Goal: Task Accomplishment & Management: Complete application form

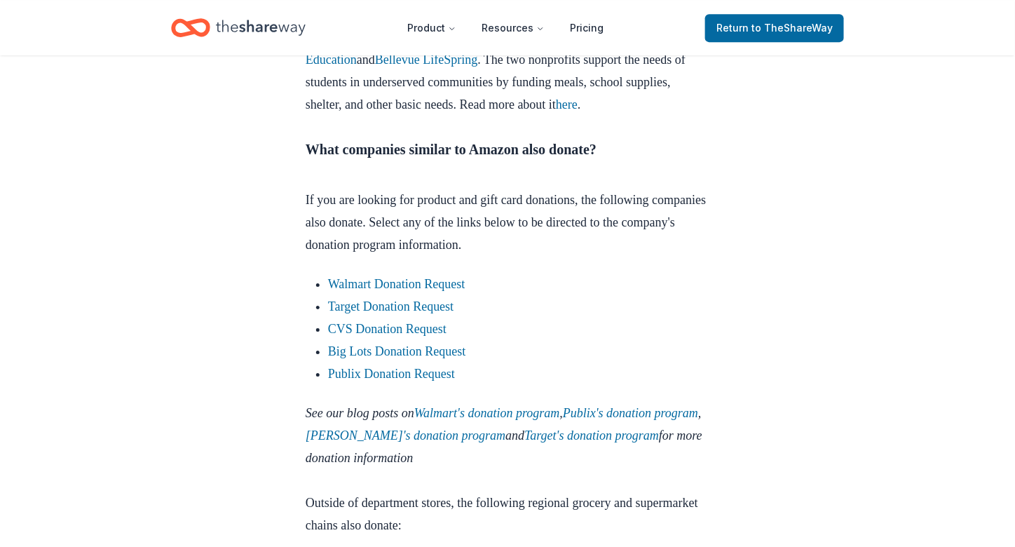
scroll to position [1512, 0]
click at [418, 290] on link "Walmart Donation Request" at bounding box center [396, 283] width 137 height 14
click at [442, 290] on link "Walmart Donation Request" at bounding box center [396, 283] width 137 height 14
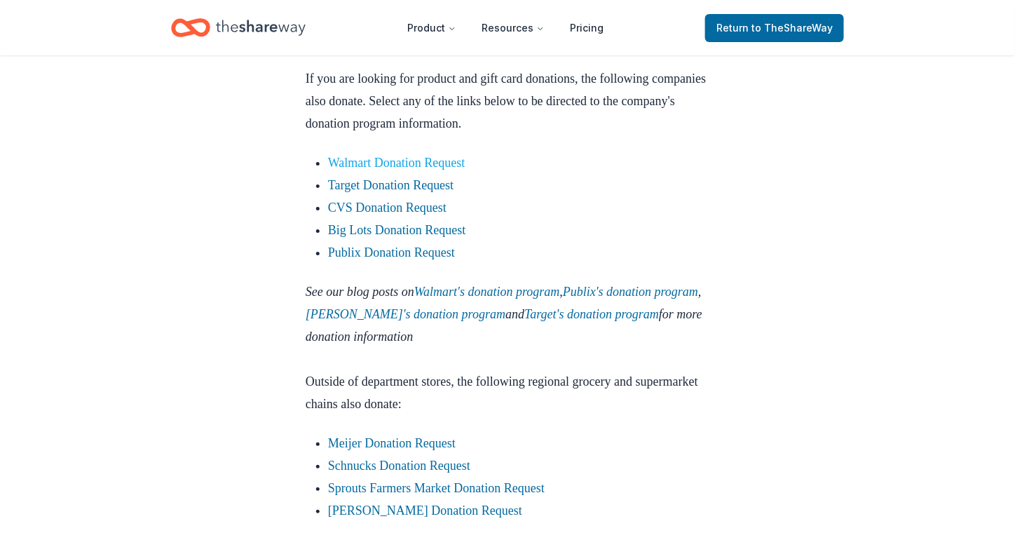
scroll to position [1638, 0]
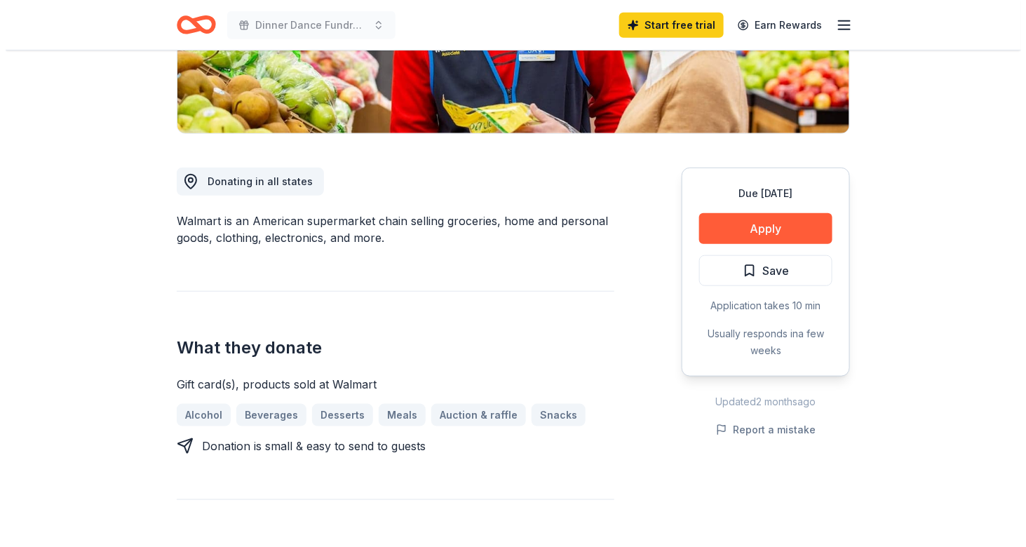
scroll to position [293, 0]
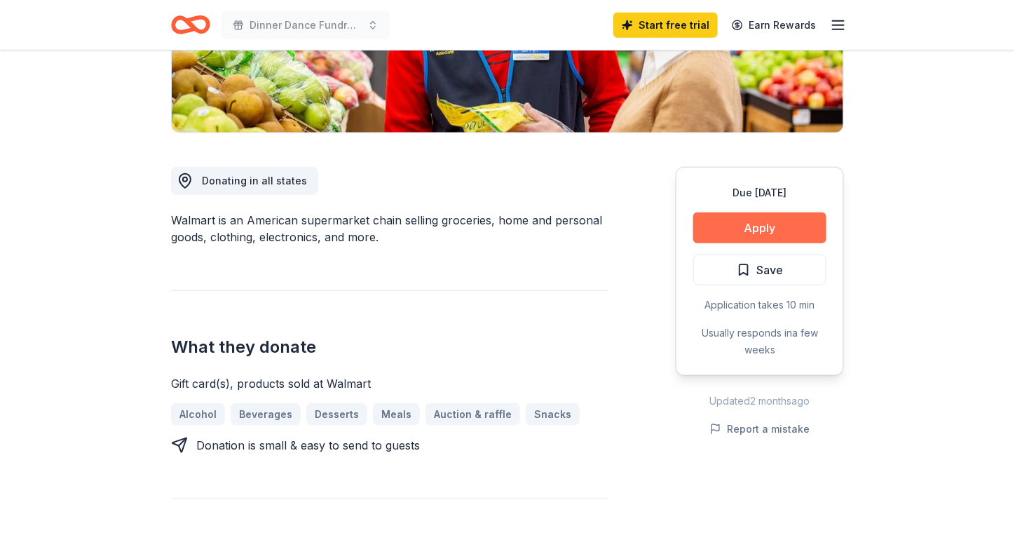
click at [783, 226] on button "Apply" at bounding box center [759, 227] width 133 height 31
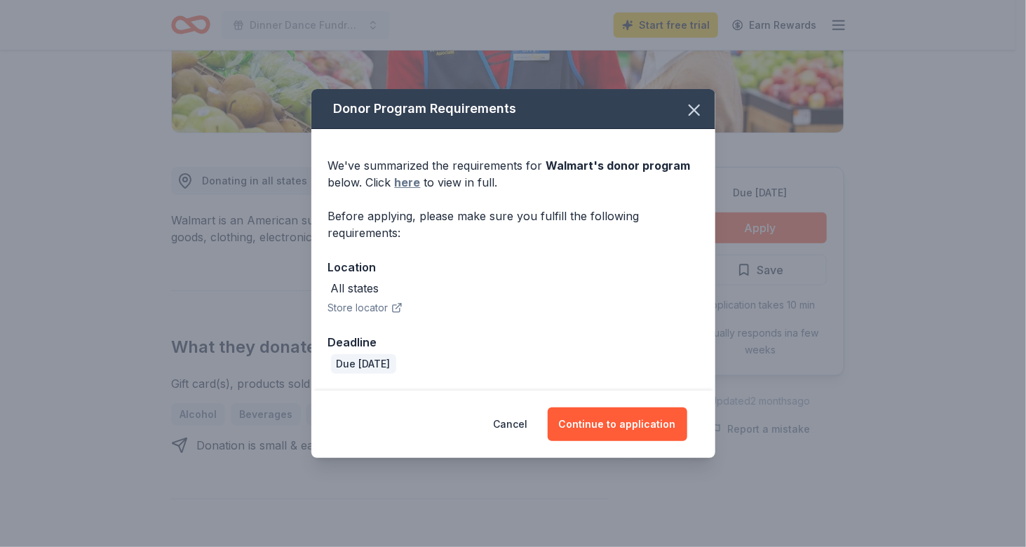
click at [406, 184] on link "here" at bounding box center [408, 182] width 26 height 17
click at [595, 433] on button "Continue to application" at bounding box center [618, 424] width 140 height 34
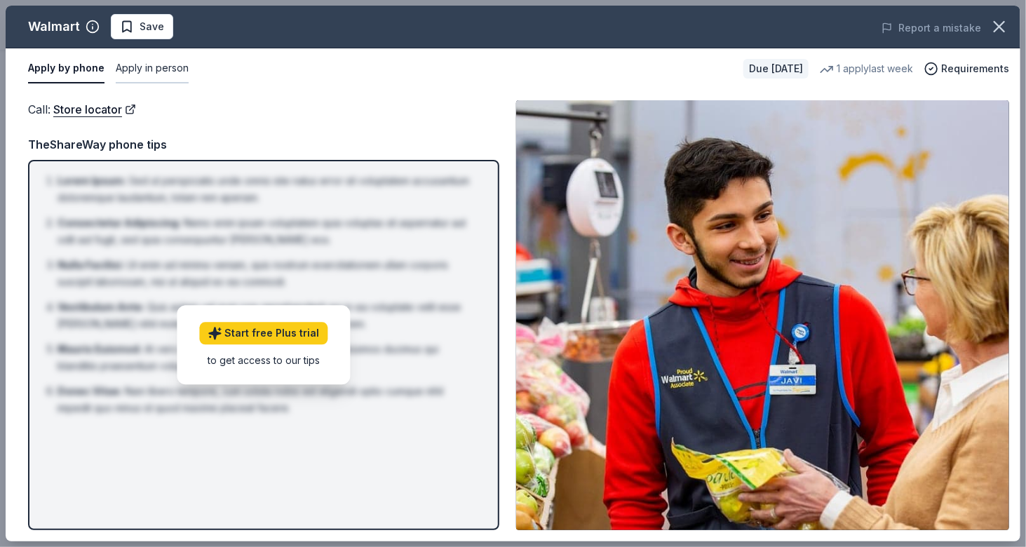
click at [147, 68] on button "Apply in person" at bounding box center [152, 68] width 73 height 29
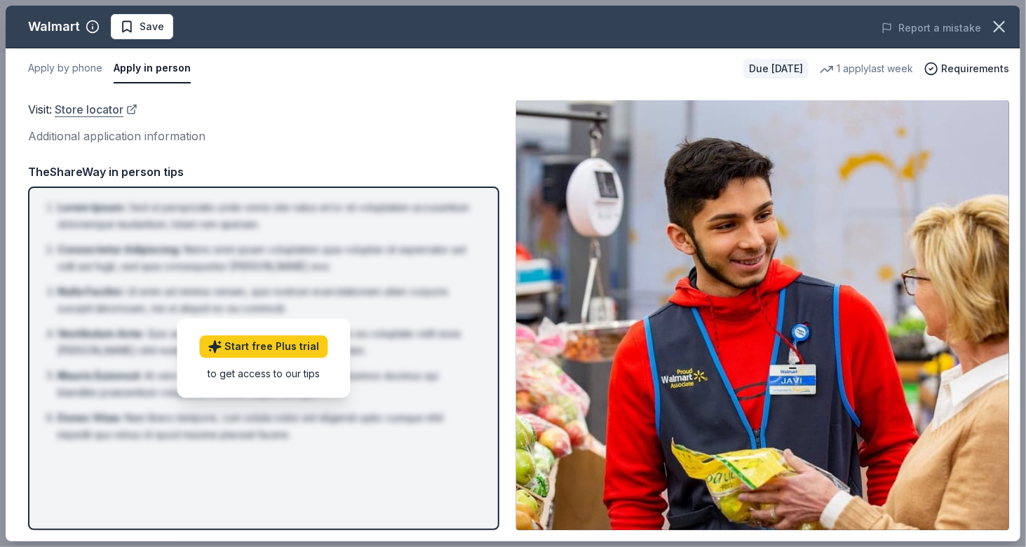
click at [111, 111] on link "Store locator" at bounding box center [96, 109] width 83 height 18
click at [66, 175] on div "TheShareWay in person tips" at bounding box center [263, 172] width 471 height 18
click at [61, 200] on li "Lorem Ipsum : Sed ut perspiciatis unde omnis iste natus error sit voluptatem ac…" at bounding box center [267, 216] width 421 height 34
click at [77, 109] on link "Store locator" at bounding box center [96, 109] width 83 height 18
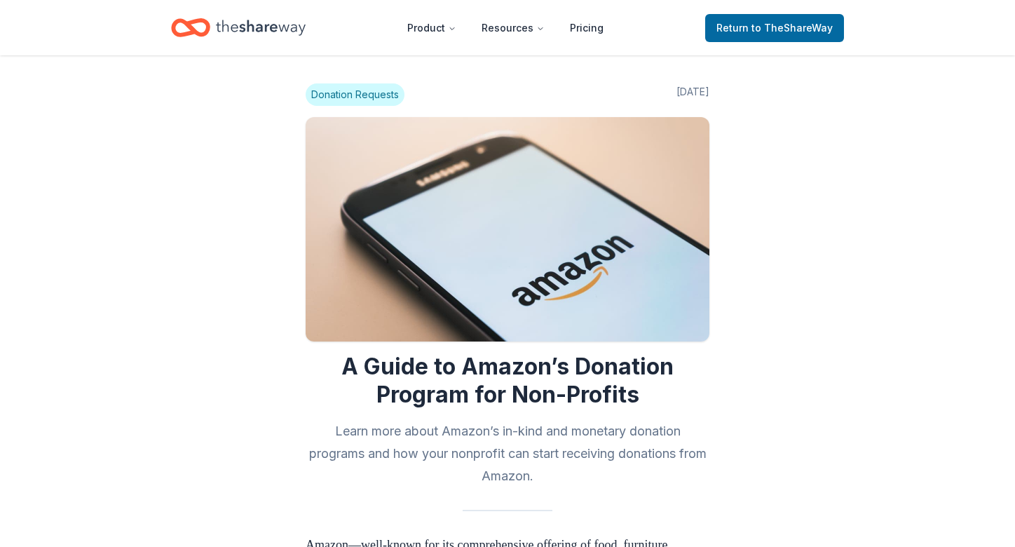
scroll to position [1568, 0]
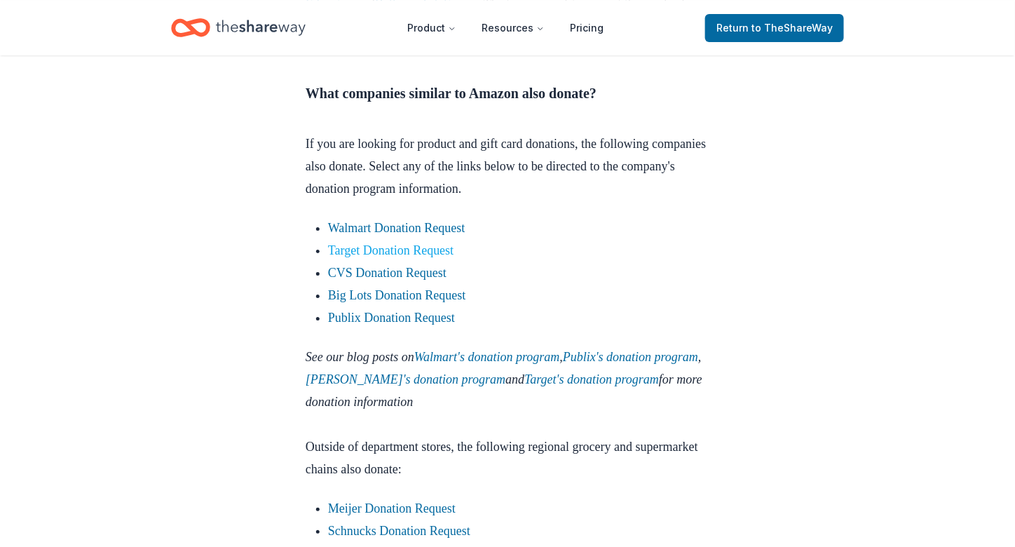
click at [361, 257] on link "Target Donation Request" at bounding box center [391, 250] width 126 height 14
click at [363, 325] on link "Publix Donation Request" at bounding box center [391, 318] width 127 height 14
click at [370, 325] on link "Publix Donation Request" at bounding box center [391, 318] width 127 height 14
click at [442, 325] on link "Publix Donation Request" at bounding box center [391, 318] width 127 height 14
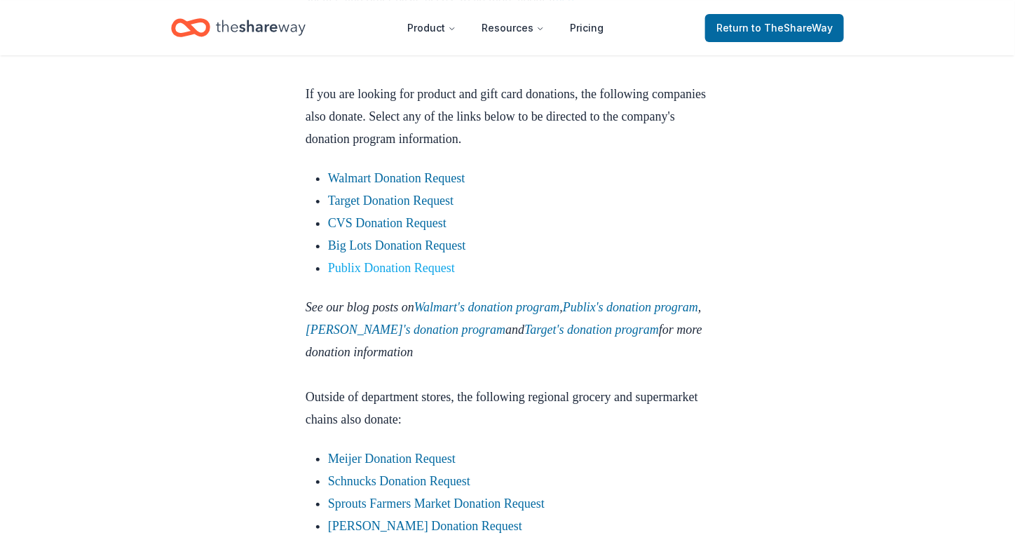
scroll to position [1627, 0]
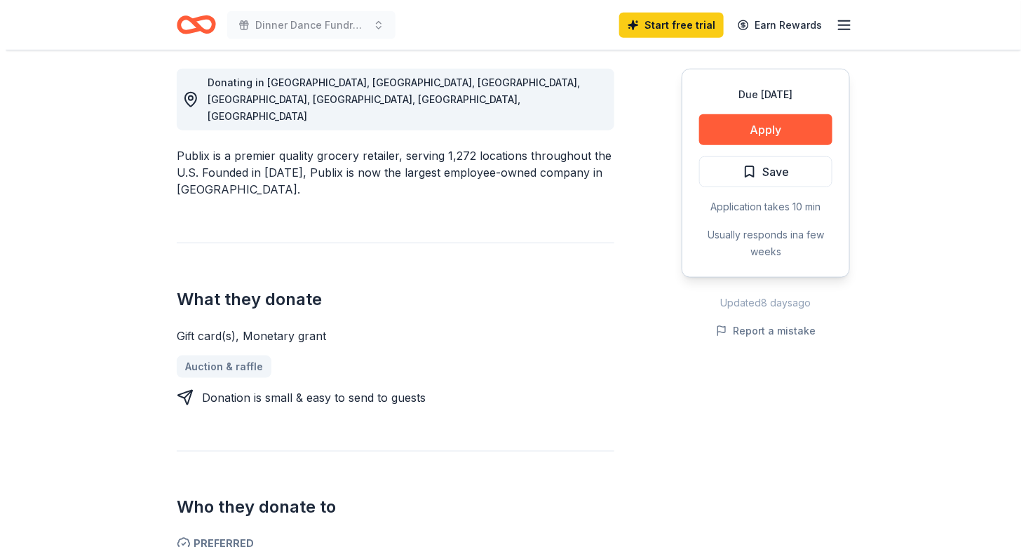
scroll to position [384, 0]
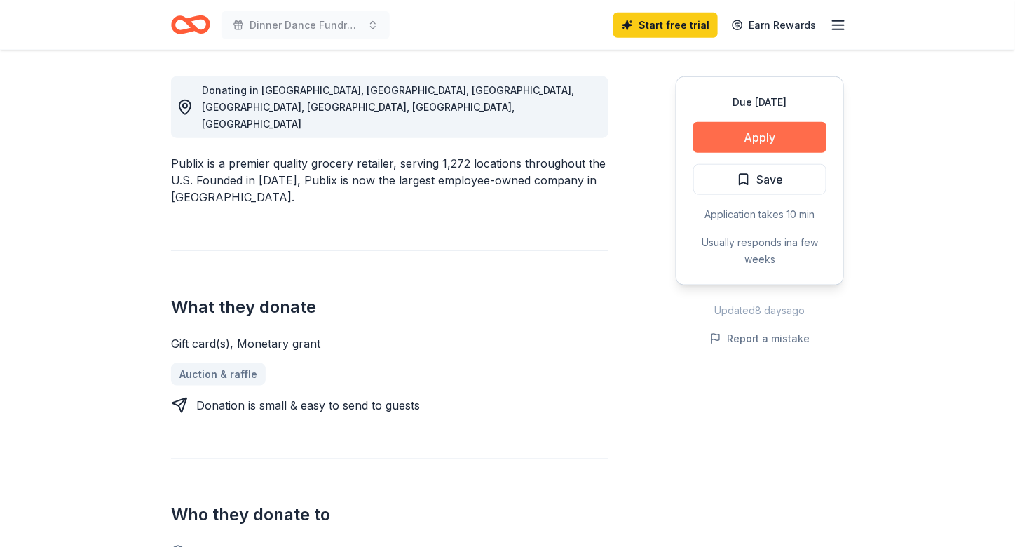
click at [729, 141] on button "Apply" at bounding box center [759, 137] width 133 height 31
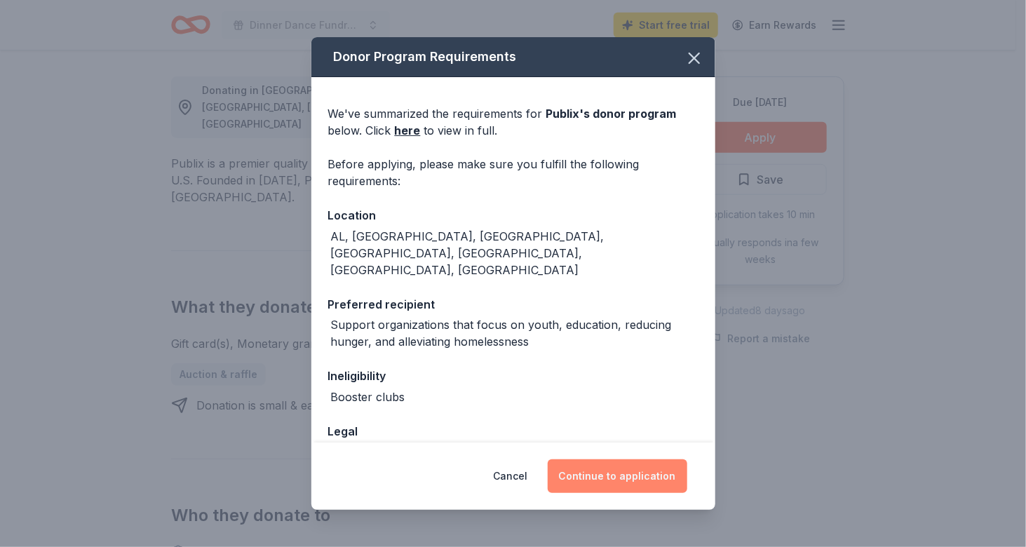
click at [616, 475] on button "Continue to application" at bounding box center [618, 476] width 140 height 34
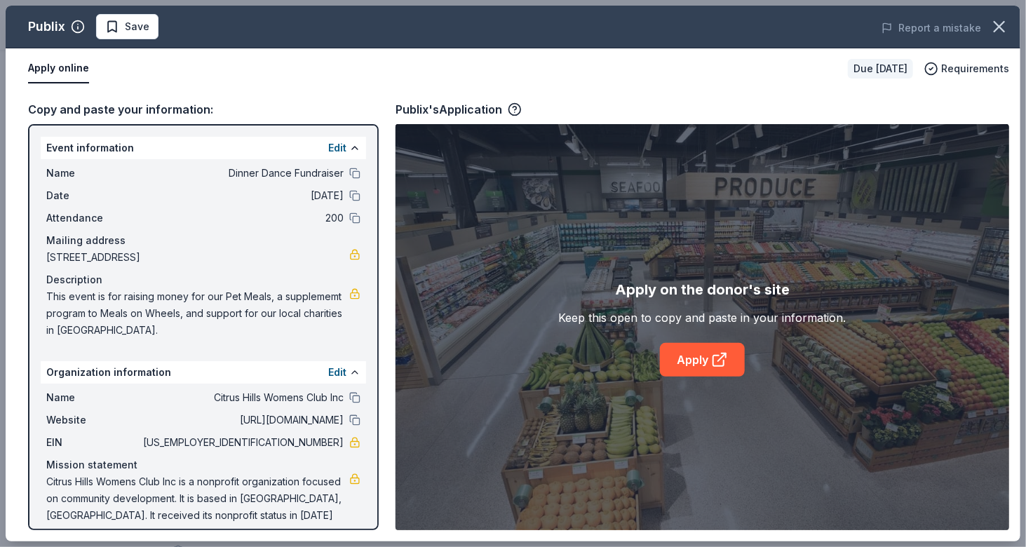
scroll to position [11, 0]
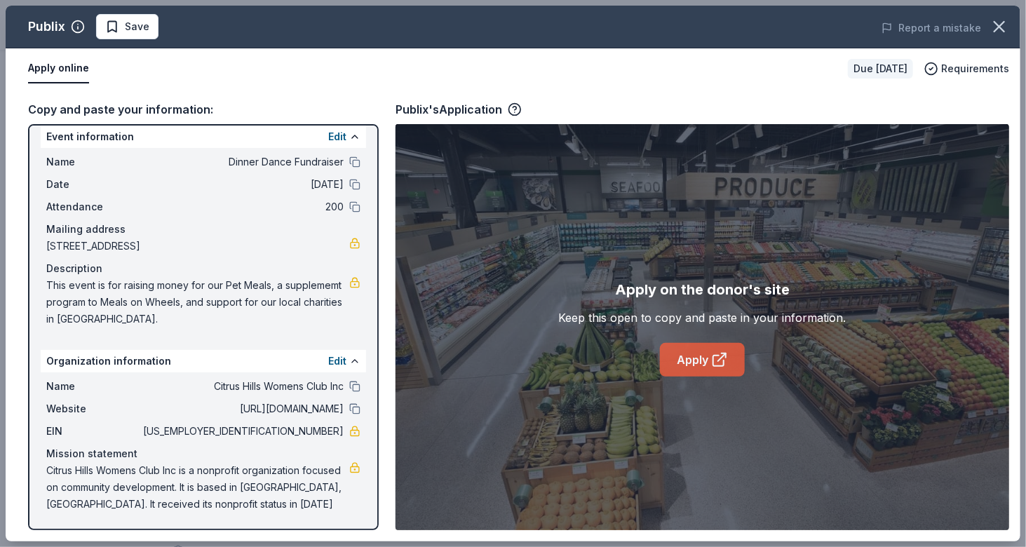
click at [688, 363] on link "Apply" at bounding box center [702, 360] width 85 height 34
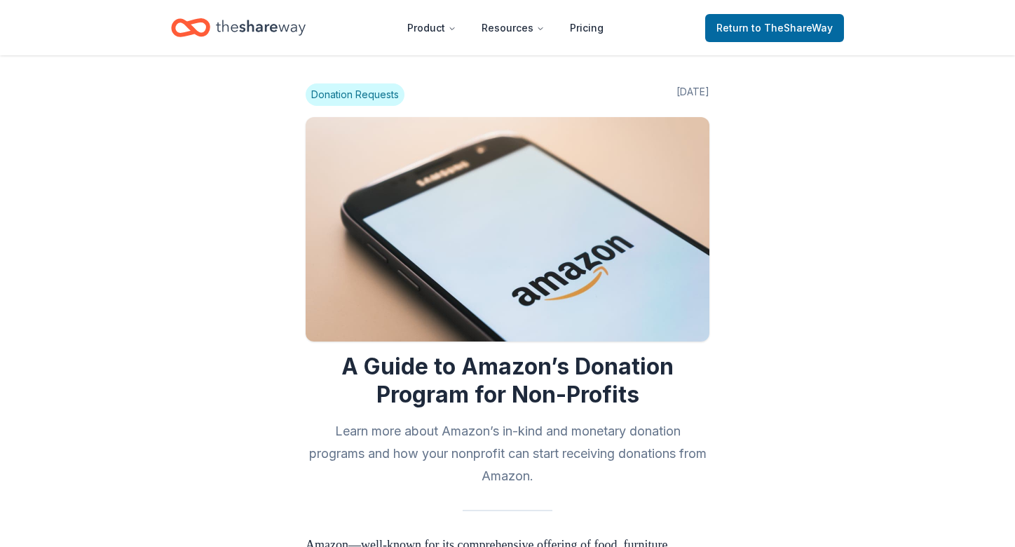
scroll to position [1557, 0]
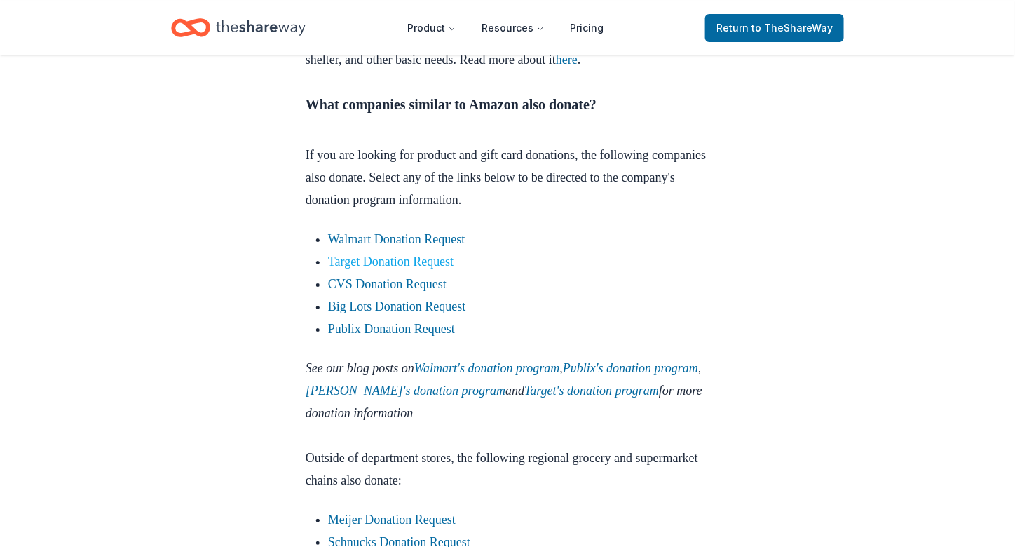
click at [437, 269] on link "Target Donation Request" at bounding box center [391, 262] width 126 height 14
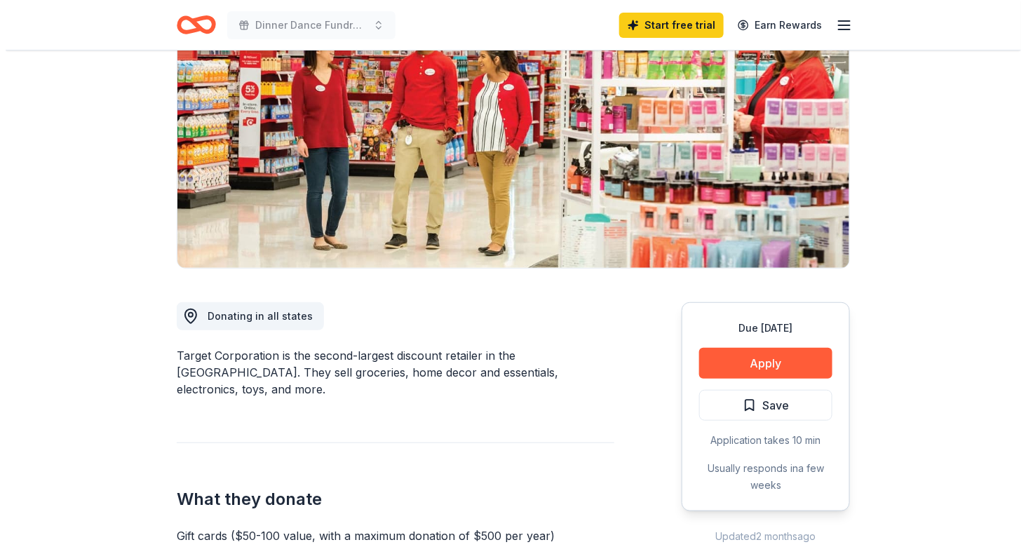
scroll to position [168, 0]
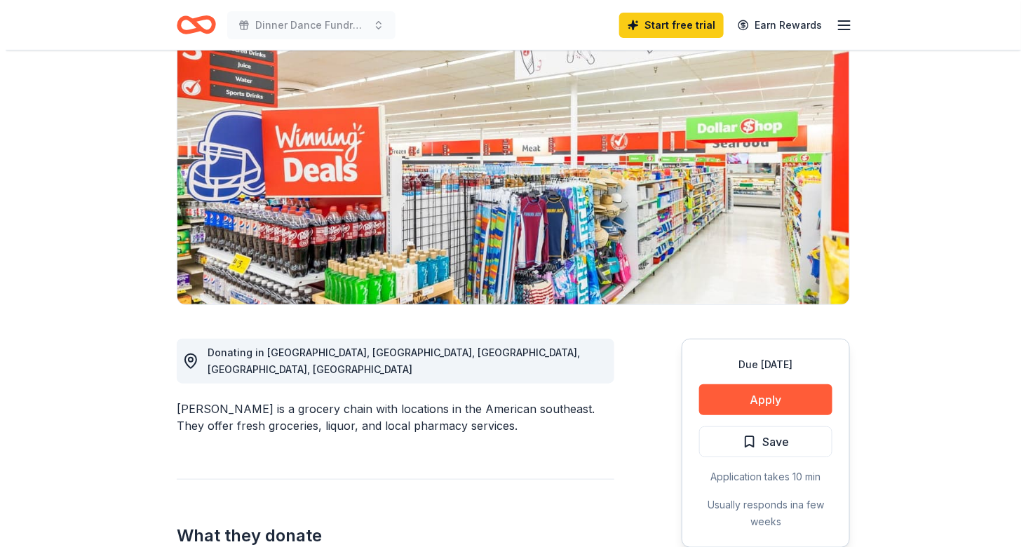
scroll to position [123, 0]
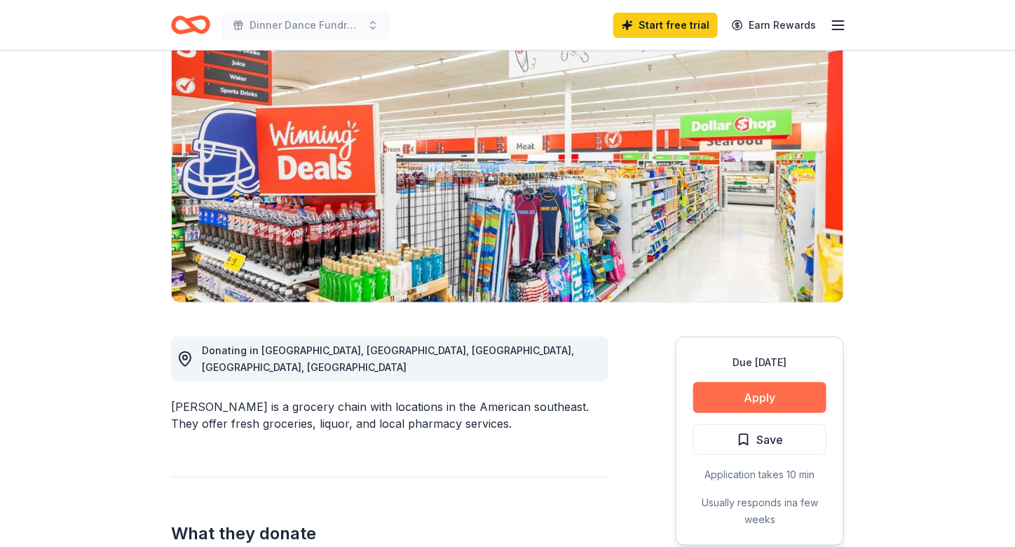
click at [768, 398] on button "Apply" at bounding box center [759, 397] width 133 height 31
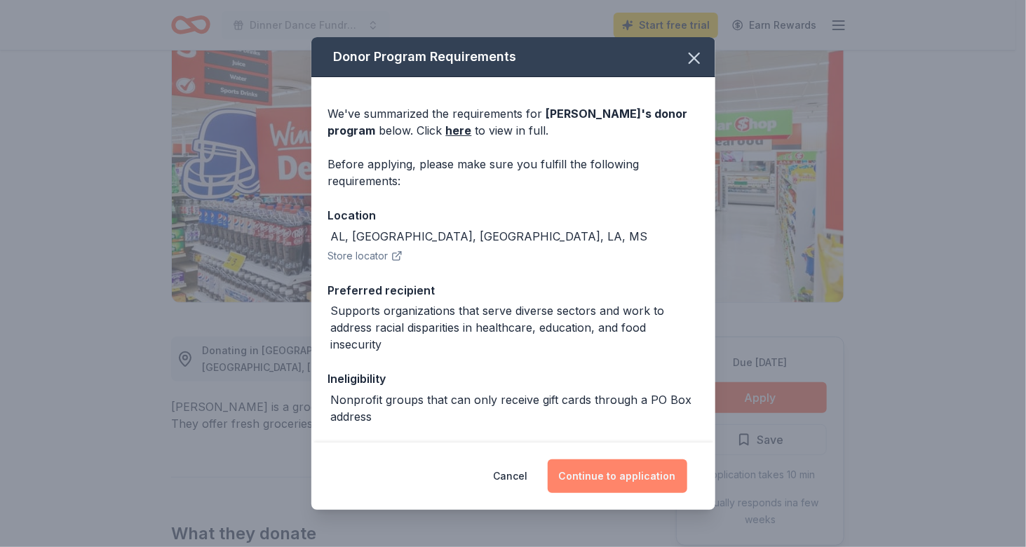
click at [634, 471] on button "Continue to application" at bounding box center [618, 476] width 140 height 34
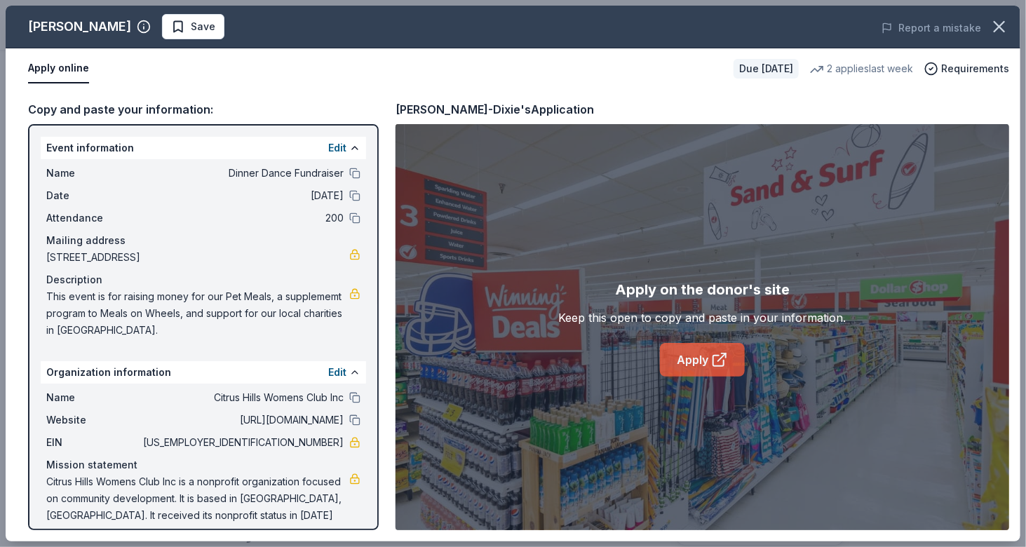
click at [694, 367] on link "Apply" at bounding box center [702, 360] width 85 height 34
